Goal: Find specific page/section: Find specific page/section

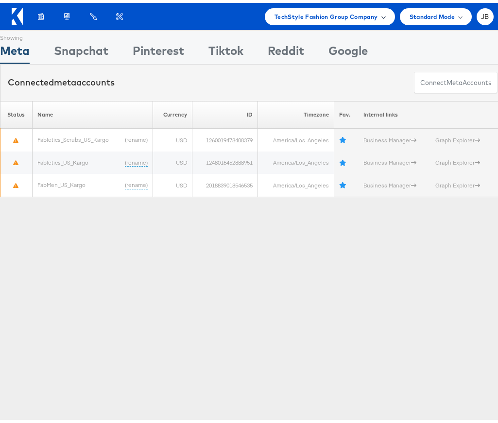
click at [359, 17] on span "TechStyle Fashion Group Company" at bounding box center [325, 14] width 103 height 10
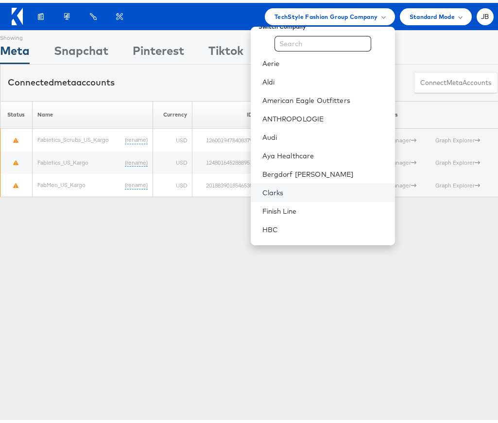
scroll to position [18, 0]
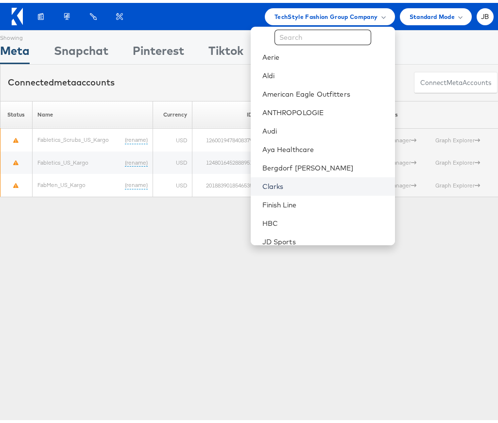
click at [286, 184] on link "Clarks" at bounding box center [324, 184] width 125 height 10
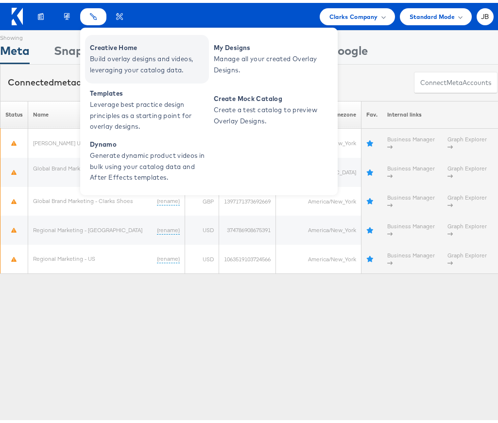
click at [103, 50] on span "Creative Home" at bounding box center [148, 44] width 116 height 11
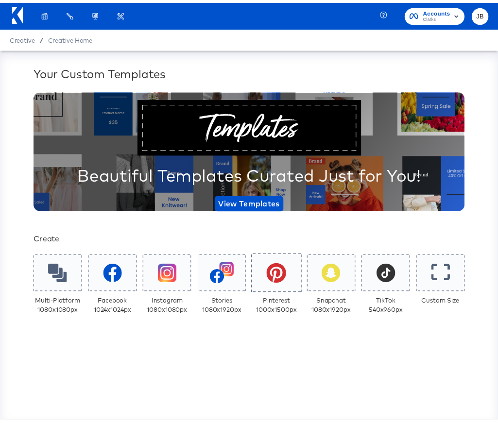
scroll to position [24, 0]
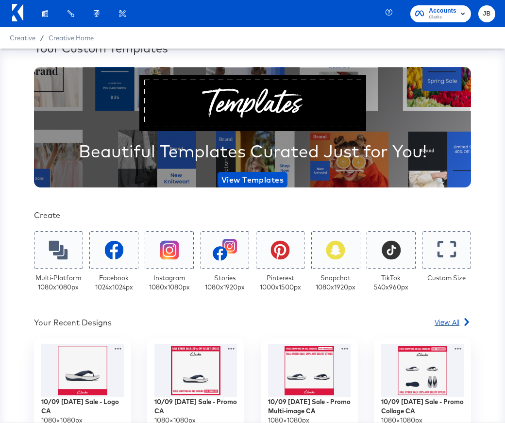
click at [440, 324] on span "View All" at bounding box center [446, 322] width 25 height 10
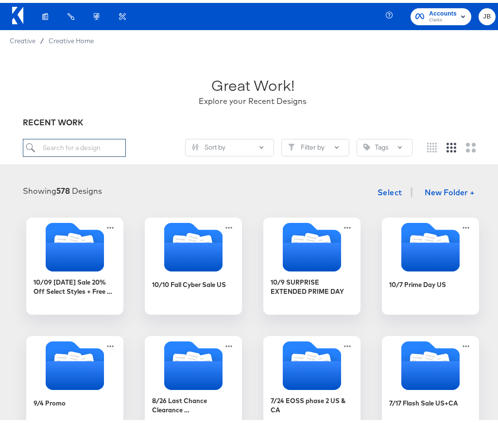
click at [90, 147] on input "search" at bounding box center [74, 145] width 103 height 18
paste input "10/09 [DATE] Sale 20% Off Select Styles + Free Shipping"
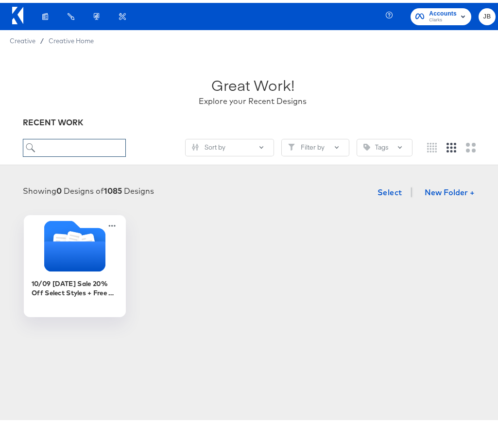
type input "10/09 [DATE] Sale 20% Off Select Styles + Free Shipping"
click at [91, 251] on icon "Folder" at bounding box center [74, 253] width 61 height 30
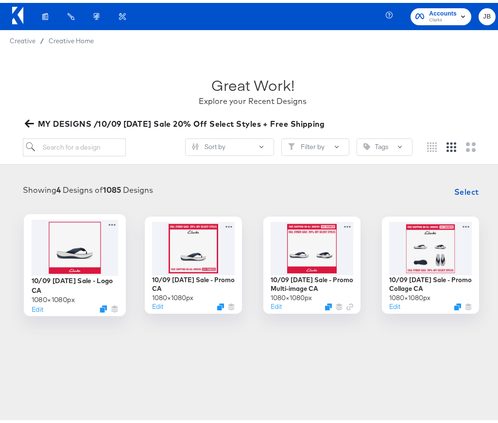
click at [93, 266] on div at bounding box center [75, 244] width 87 height 56
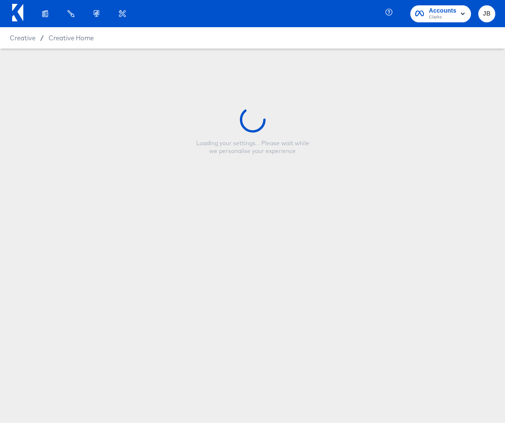
type input "10/09 [DATE] Sale - Logo CA"
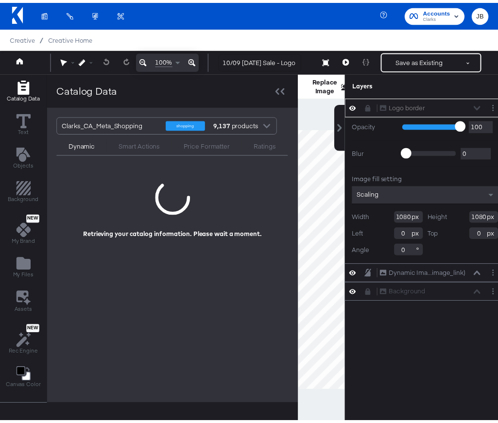
scroll to position [0, 11]
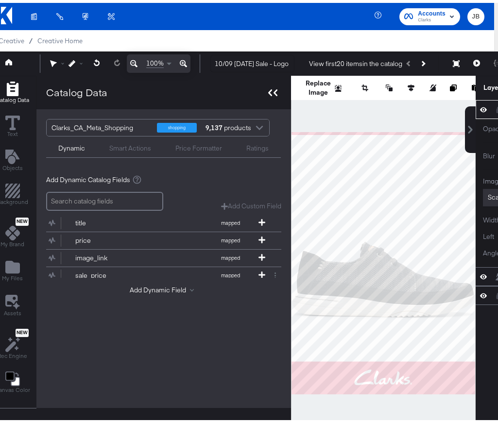
click at [277, 93] on div at bounding box center [272, 90] width 17 height 14
